Goal: Information Seeking & Learning: Learn about a topic

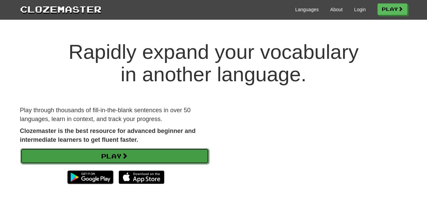
click at [139, 157] on link "Play" at bounding box center [114, 156] width 188 height 16
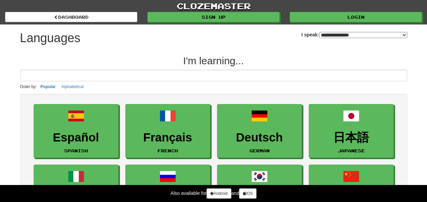
select select "*******"
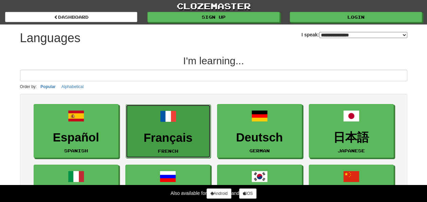
click at [167, 139] on h3 "Français" at bounding box center [167, 137] width 77 height 13
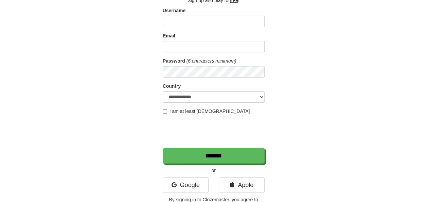
scroll to position [96, 0]
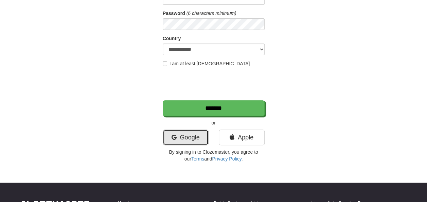
click at [200, 136] on link "Google" at bounding box center [186, 137] width 46 height 16
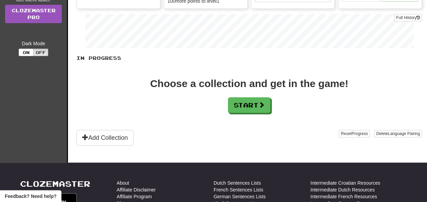
scroll to position [102, 0]
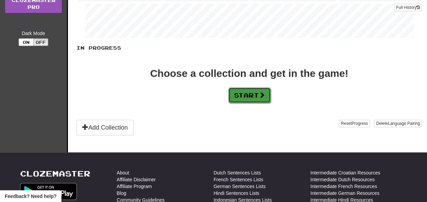
click at [260, 96] on button "Start" at bounding box center [249, 95] width 42 height 16
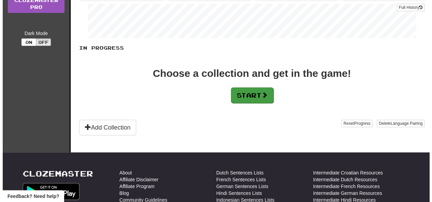
scroll to position [0, 0]
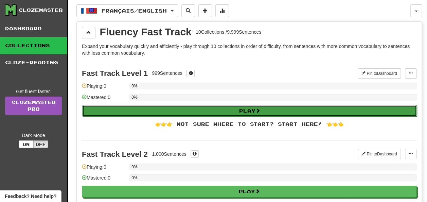
click at [177, 108] on button "Play" at bounding box center [249, 111] width 334 height 12
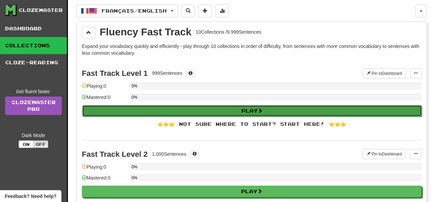
select select "**"
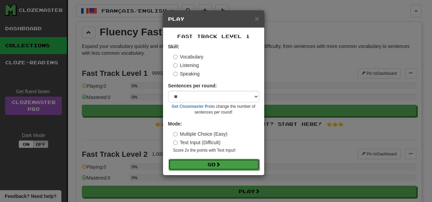
click at [235, 164] on button "Go" at bounding box center [213, 164] width 91 height 12
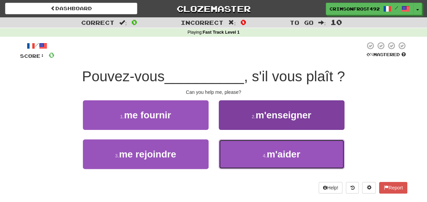
click at [273, 153] on span "m'aider" at bounding box center [282, 154] width 33 height 11
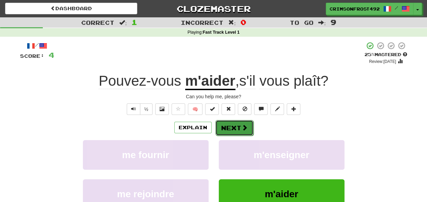
click at [247, 132] on button "Next" at bounding box center [234, 128] width 38 height 16
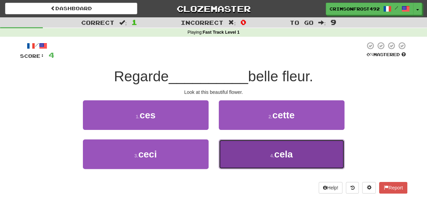
click at [297, 157] on button "4 . cela" at bounding box center [282, 154] width 126 height 30
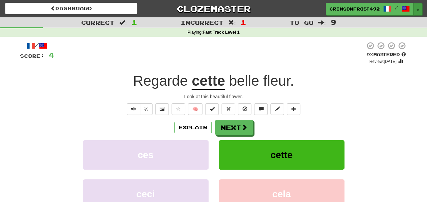
click at [417, 7] on button "Toggle Dropdown" at bounding box center [417, 9] width 9 height 12
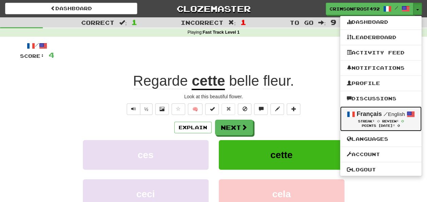
click at [377, 117] on div "Français / English" at bounding box center [380, 114] width 68 height 9
